Goal: Information Seeking & Learning: Learn about a topic

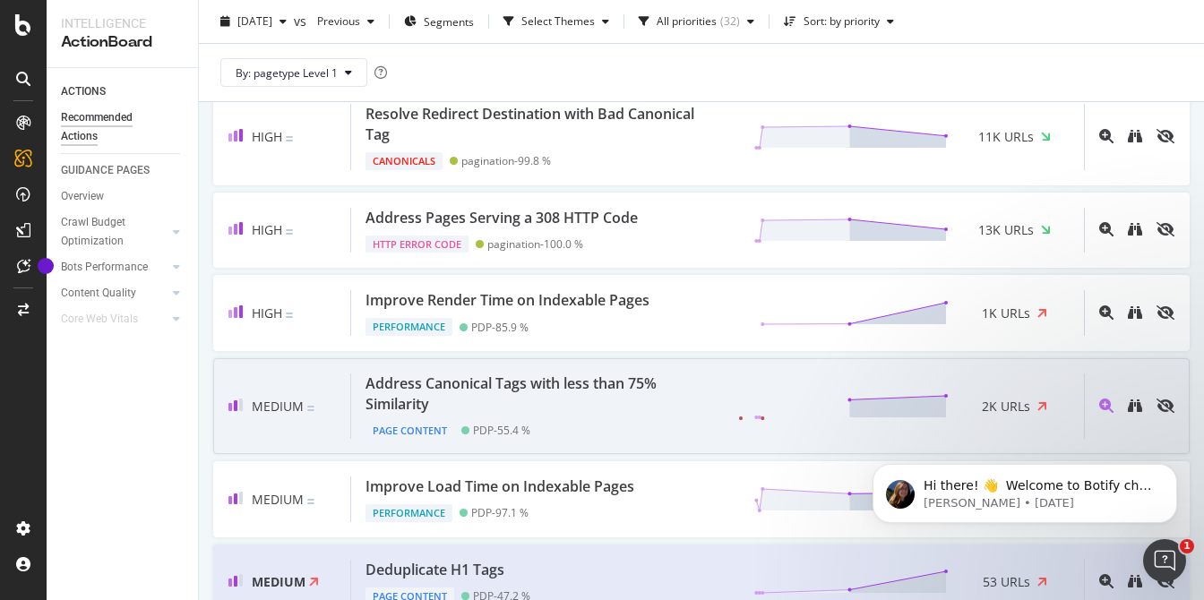
scroll to position [124, 0]
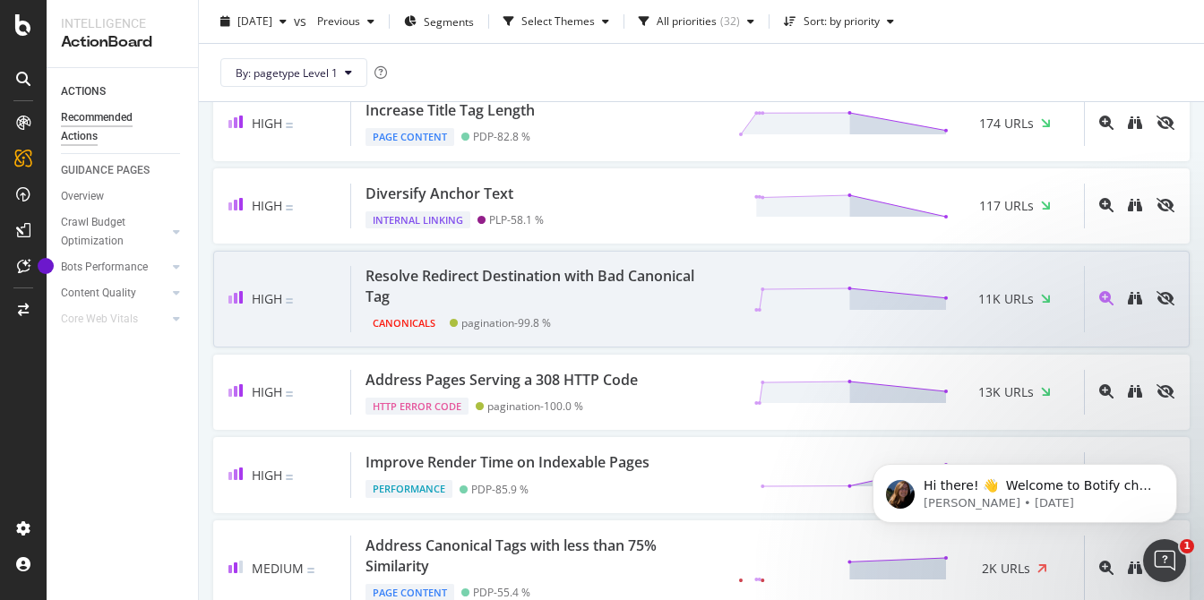
click at [592, 321] on div "Canonicals pagination - 99.8 %" at bounding box center [544, 319] width 358 height 25
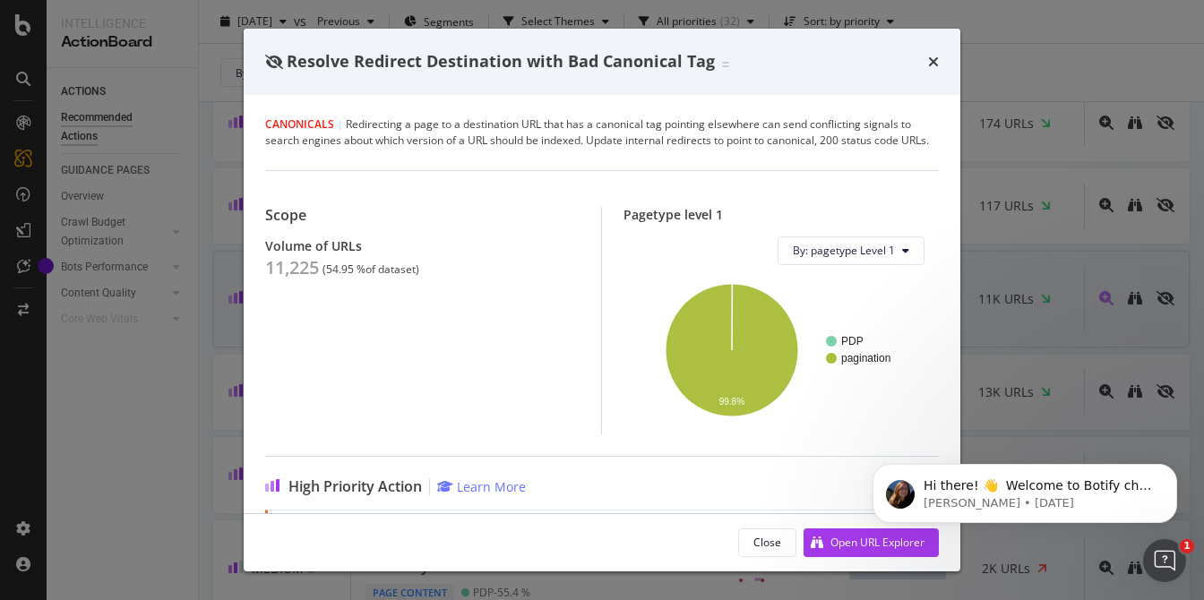
drag, startPoint x: 933, startPoint y: 65, endPoint x: 680, endPoint y: 296, distance: 343.0
click at [933, 65] on icon "times" at bounding box center [933, 62] width 11 height 14
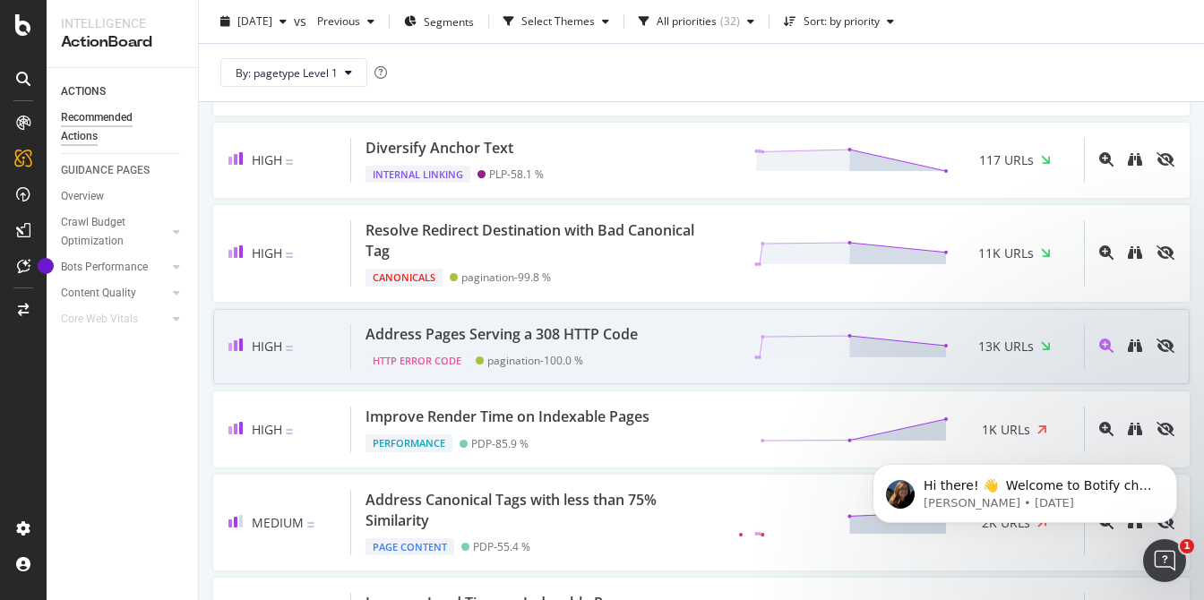
scroll to position [218, 0]
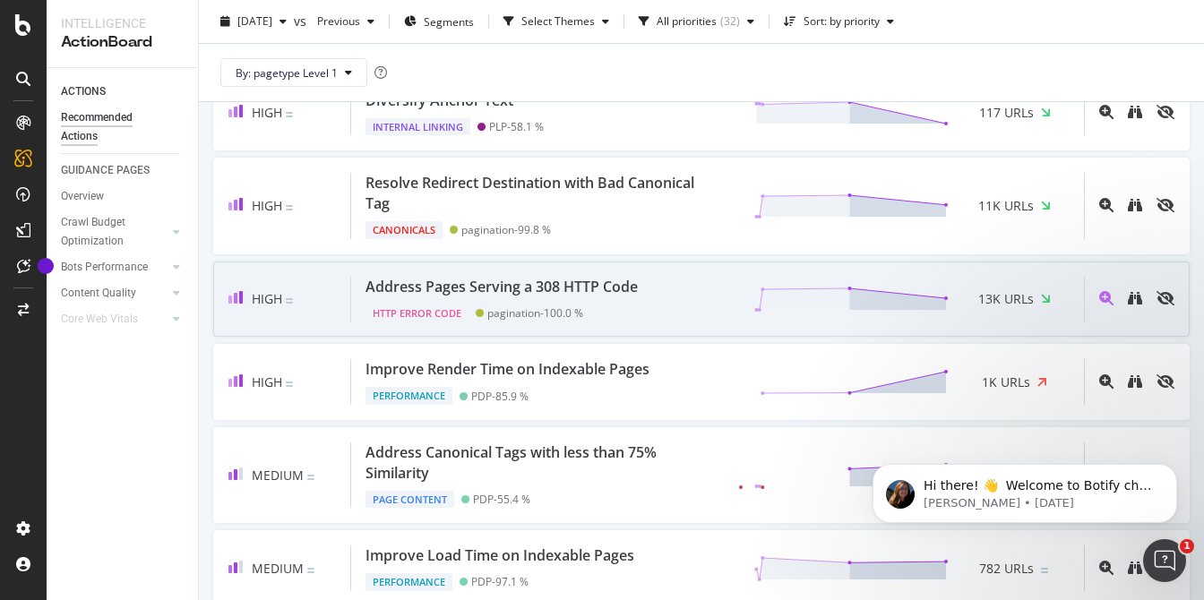
click at [716, 305] on div "Address Pages Serving a 308 HTTP Code HTTP Error Code pagination - 100.0 % 13K …" at bounding box center [717, 300] width 733 height 46
